Goal: Register for event/course

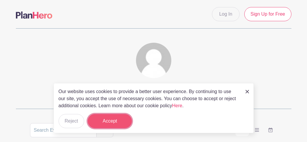
click at [108, 124] on button "Accept" at bounding box center [110, 121] width 44 height 14
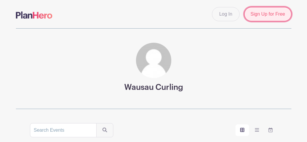
click at [262, 14] on link "Sign Up for Free" at bounding box center [268, 14] width 47 height 14
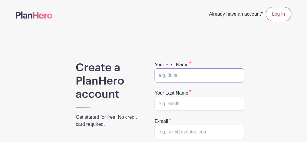
click at [179, 72] on input "text" at bounding box center [200, 75] width 90 height 14
type input "Brennan"
type input "Harding"
type input "brennanharding@hotmail.com"
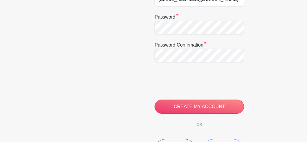
scroll to position [134, 0]
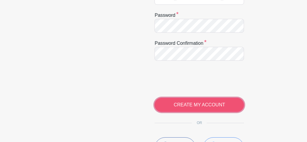
click at [190, 104] on input "CREATE MY ACCOUNT" at bounding box center [200, 105] width 90 height 14
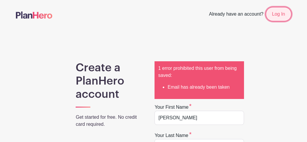
click at [279, 17] on link "Log In" at bounding box center [278, 14] width 25 height 14
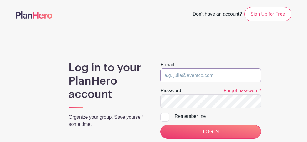
click at [183, 76] on input "email" at bounding box center [211, 75] width 101 height 14
type input "[EMAIL_ADDRESS][DOMAIN_NAME]"
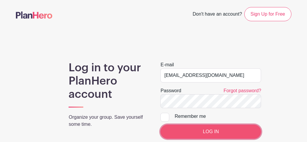
click at [214, 130] on input "LOG IN" at bounding box center [211, 132] width 101 height 14
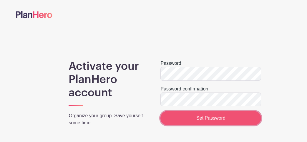
click at [209, 124] on input "Set Password" at bounding box center [211, 118] width 101 height 14
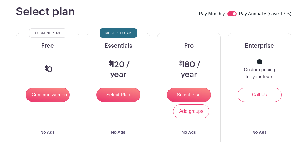
scroll to position [55, 0]
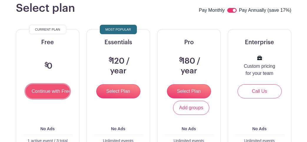
click at [52, 96] on input "Continue with Free" at bounding box center [48, 91] width 44 height 14
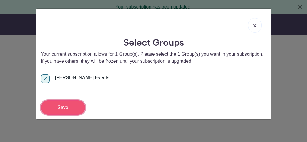
click at [54, 104] on input "Save" at bounding box center [63, 107] width 44 height 14
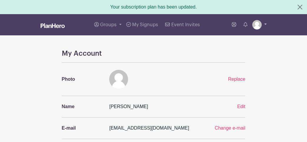
click at [262, 23] on link at bounding box center [260, 24] width 14 height 9
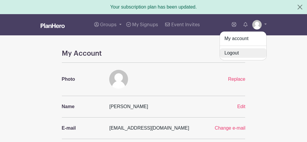
click at [236, 50] on link "Logout" at bounding box center [243, 52] width 47 height 9
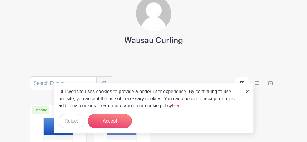
scroll to position [50, 0]
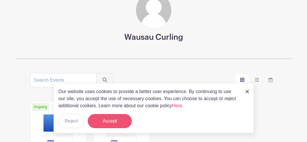
click at [112, 123] on button "Accept" at bounding box center [110, 121] width 44 height 14
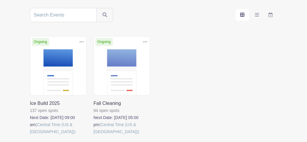
scroll to position [118, 0]
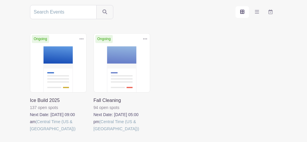
click at [30, 132] on link at bounding box center [30, 132] width 0 height 0
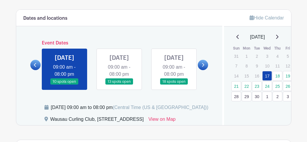
scroll to position [162, 0]
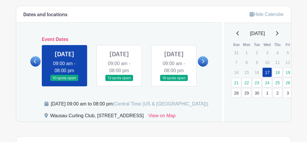
click at [65, 81] on link at bounding box center [65, 81] width 0 height 0
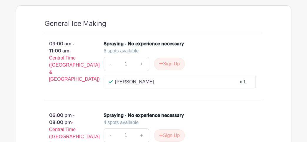
scroll to position [294, 0]
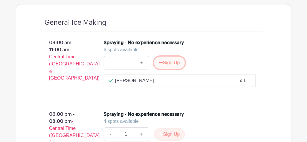
click at [162, 69] on button "Sign Up" at bounding box center [169, 63] width 31 height 12
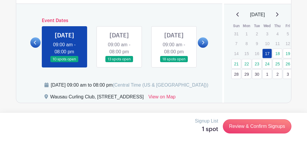
scroll to position [180, 0]
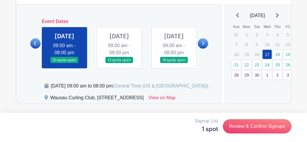
click at [119, 63] on link at bounding box center [119, 63] width 0 height 0
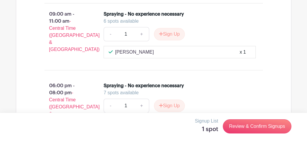
scroll to position [326, 0]
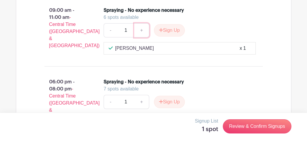
click at [139, 37] on link "+" at bounding box center [141, 30] width 15 height 14
click at [111, 37] on link "-" at bounding box center [111, 30] width 14 height 14
type input "1"
click at [173, 37] on button "Sign Up" at bounding box center [169, 30] width 31 height 12
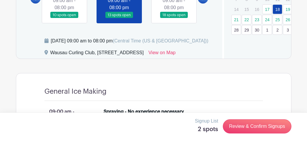
scroll to position [225, 0]
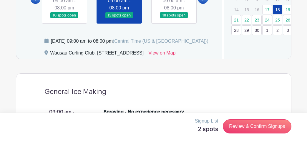
click at [174, 19] on link at bounding box center [174, 19] width 0 height 0
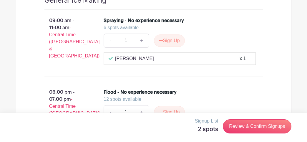
scroll to position [316, 0]
click at [168, 47] on button "Sign Up" at bounding box center [169, 40] width 31 height 12
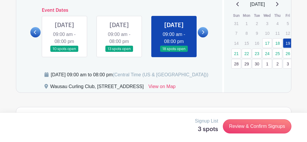
scroll to position [189, 0]
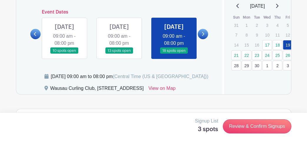
click at [202, 36] on icon at bounding box center [203, 34] width 3 height 4
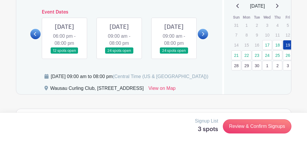
click at [32, 39] on link at bounding box center [35, 34] width 10 height 10
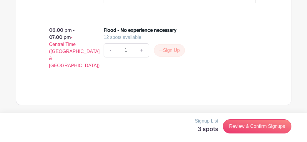
scroll to position [378, 0]
click at [173, 57] on button "Sign Up" at bounding box center [169, 50] width 31 height 12
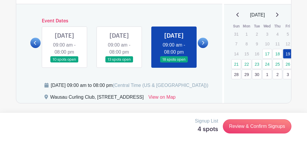
scroll to position [178, 0]
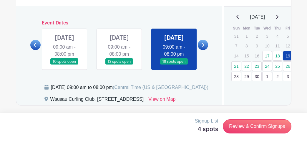
click at [205, 50] on link at bounding box center [203, 45] width 10 height 10
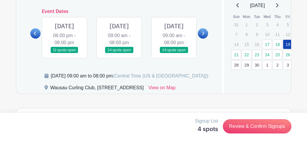
scroll to position [188, 0]
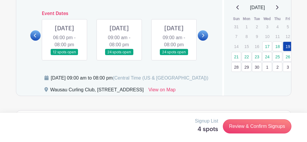
click at [65, 55] on link at bounding box center [65, 55] width 0 height 0
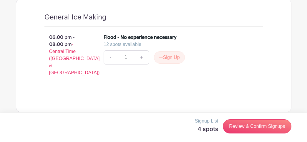
scroll to position [306, 0]
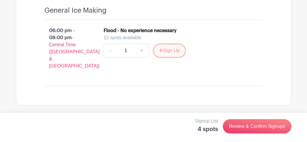
click at [170, 57] on button "Sign Up" at bounding box center [169, 50] width 31 height 12
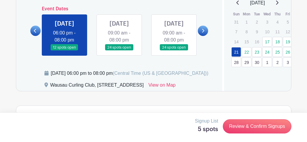
scroll to position [190, 0]
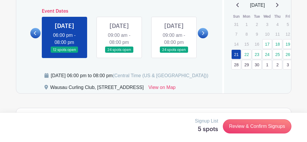
click at [119, 53] on link at bounding box center [119, 53] width 0 height 0
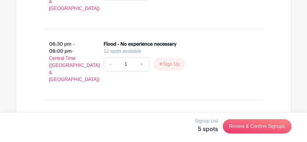
scroll to position [367, 0]
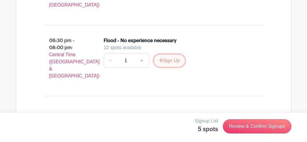
click at [171, 67] on button "Sign Up" at bounding box center [169, 61] width 31 height 12
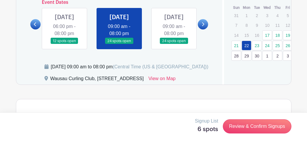
scroll to position [197, 0]
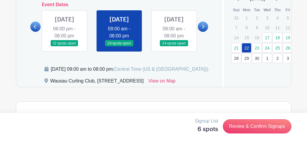
click at [174, 47] on link at bounding box center [174, 47] width 0 height 0
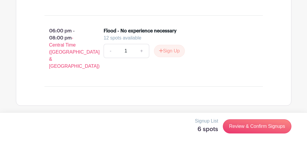
scroll to position [378, 0]
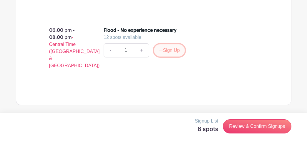
click at [172, 55] on button "Sign Up" at bounding box center [169, 50] width 31 height 12
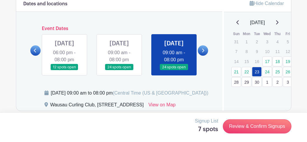
scroll to position [169, 0]
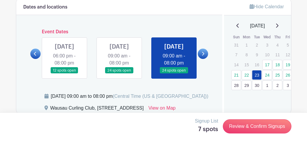
click at [200, 59] on link at bounding box center [203, 54] width 10 height 10
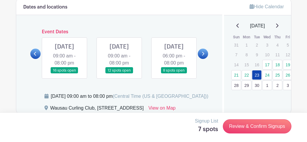
click at [65, 74] on link at bounding box center [65, 74] width 0 height 0
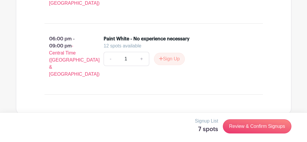
scroll to position [373, 0]
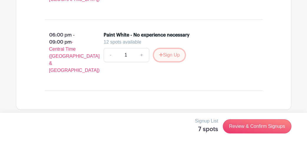
click at [171, 61] on button "Sign Up" at bounding box center [169, 55] width 31 height 12
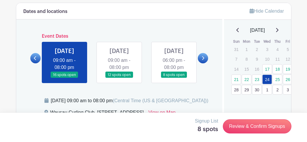
scroll to position [164, 0]
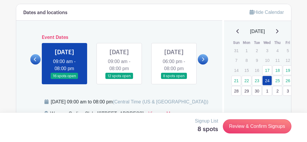
click at [119, 79] on link at bounding box center [119, 79] width 0 height 0
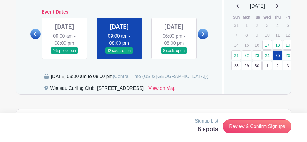
scroll to position [188, 0]
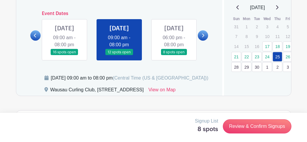
click at [174, 55] on link at bounding box center [174, 55] width 0 height 0
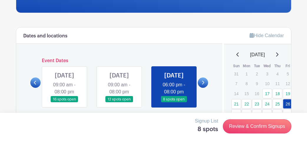
scroll to position [139, 0]
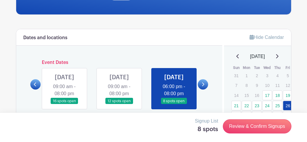
click at [204, 86] on icon at bounding box center [203, 85] width 2 height 4
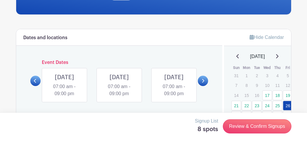
click at [65, 97] on link at bounding box center [65, 97] width 0 height 0
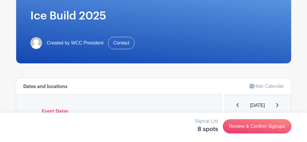
scroll to position [186, 0]
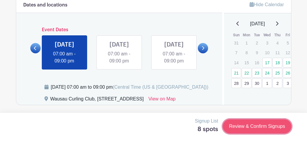
click at [244, 126] on link "Review & Confirm Signups" at bounding box center [257, 126] width 68 height 14
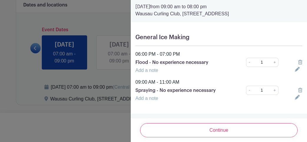
scroll to position [110, 0]
click at [301, 89] on icon at bounding box center [301, 90] width 4 height 5
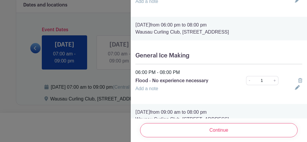
scroll to position [179, 0]
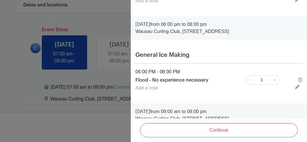
click at [302, 80] on icon at bounding box center [301, 80] width 4 height 5
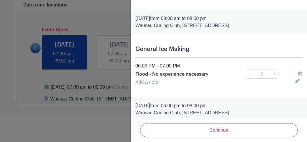
scroll to position [103, 0]
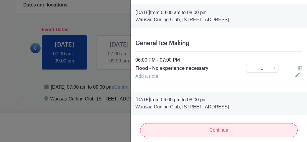
click at [221, 128] on input "Continue" at bounding box center [219, 130] width 158 height 14
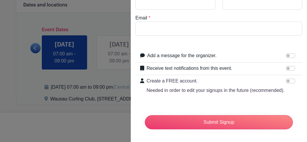
scroll to position [0, 0]
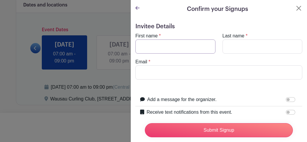
click at [161, 45] on input "First name" at bounding box center [176, 46] width 80 height 14
type input "Brennan"
type input "Harding"
type input "brennanharding@hotmail.com"
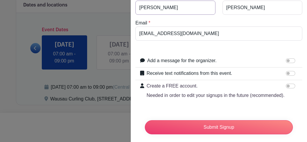
scroll to position [44, 0]
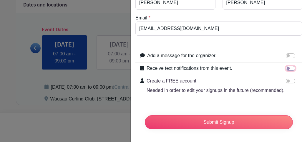
click at [291, 67] on input "Receive text notifications from this event." at bounding box center [290, 68] width 9 height 5
checkbox input "true"
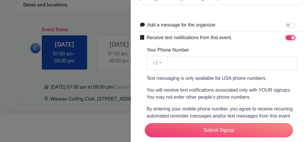
scroll to position [76, 0]
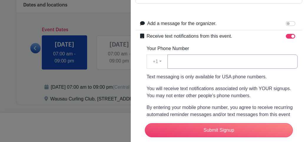
click at [198, 61] on input "Your Phone Number" at bounding box center [233, 62] width 130 height 14
type input "6124707686"
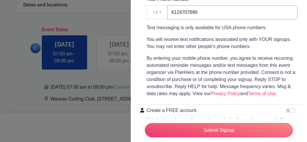
scroll to position [154, 0]
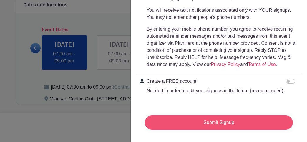
click at [217, 122] on input "Submit Signup" at bounding box center [219, 123] width 148 height 14
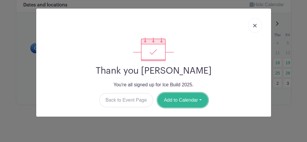
click at [201, 102] on button "Add to Calendar" at bounding box center [183, 100] width 50 height 14
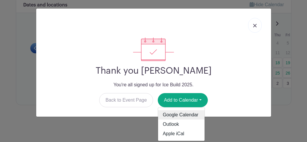
click at [182, 114] on link "Google Calendar" at bounding box center [181, 114] width 47 height 9
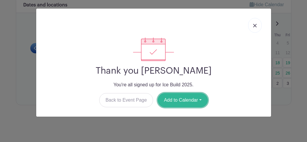
click at [199, 98] on button "Add to Calendar" at bounding box center [183, 100] width 50 height 14
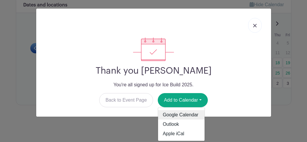
click at [185, 116] on link "Google Calendar" at bounding box center [181, 114] width 47 height 9
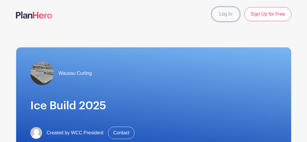
click at [226, 15] on link "Log In" at bounding box center [226, 14] width 28 height 14
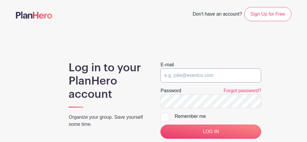
click at [202, 76] on input "email" at bounding box center [211, 75] width 101 height 14
type input "brennanharding@hotmail.com"
click at [165, 118] on div at bounding box center [165, 117] width 9 height 9
click at [164, 117] on input "Remember me" at bounding box center [163, 115] width 4 height 4
checkbox input "true"
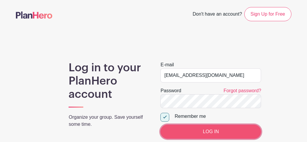
click at [200, 128] on input "LOG IN" at bounding box center [211, 132] width 101 height 14
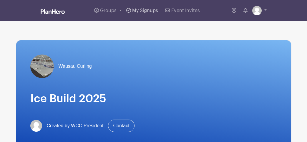
click at [146, 13] on link "My Signups" at bounding box center [142, 10] width 37 height 21
